Goal: Navigation & Orientation: Go to known website

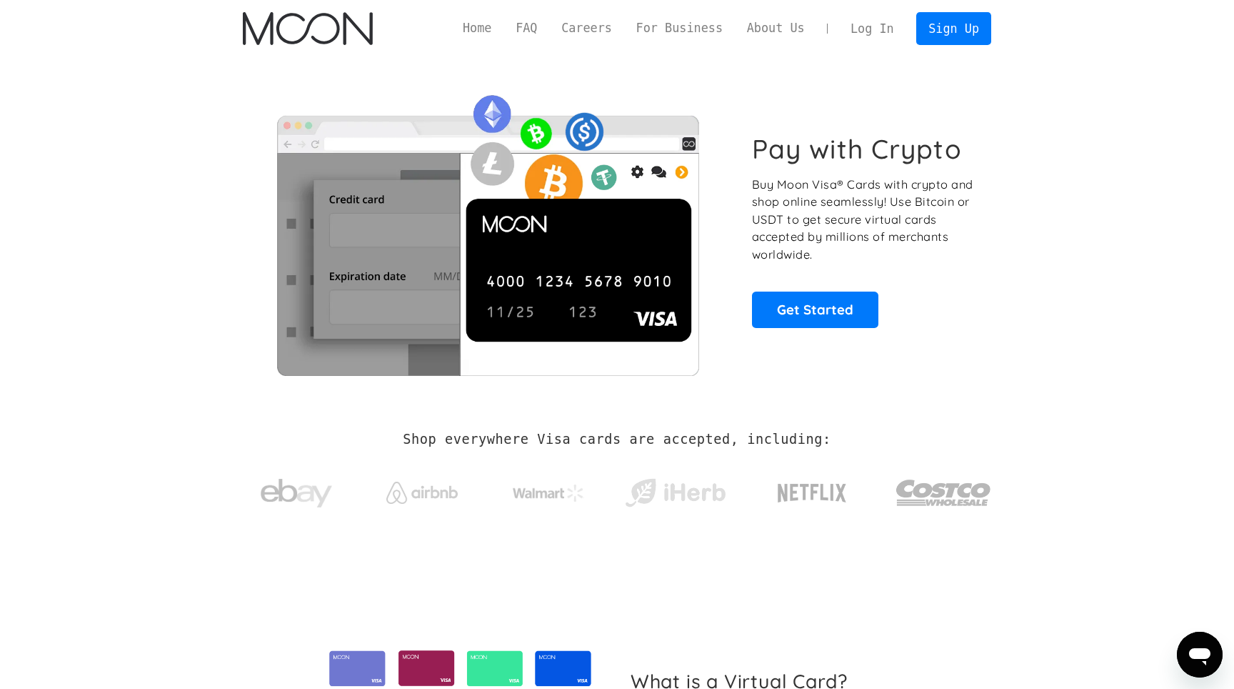
click at [870, 39] on link "Log In" at bounding box center [872, 28] width 67 height 31
